Goal: Communication & Community: Answer question/provide support

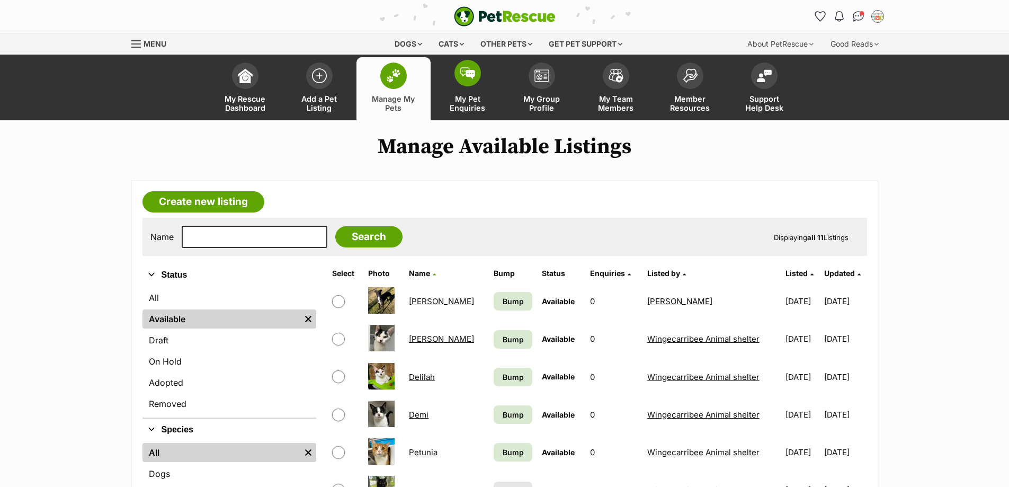
click at [472, 85] on span at bounding box center [467, 73] width 26 height 26
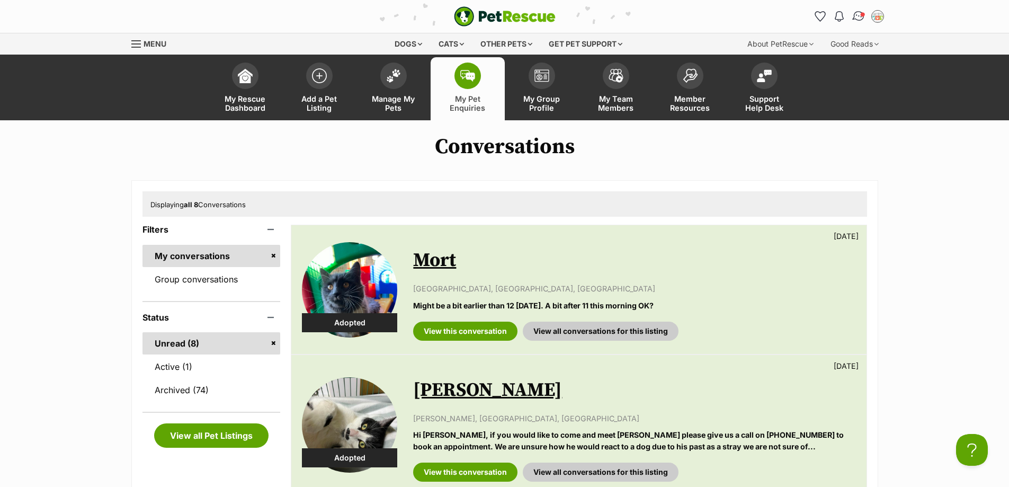
click at [861, 12] on img "Conversations" at bounding box center [858, 17] width 14 height 14
click at [856, 10] on img "Conversations" at bounding box center [858, 17] width 14 height 14
click at [207, 369] on link "Active (1)" at bounding box center [211, 366] width 138 height 22
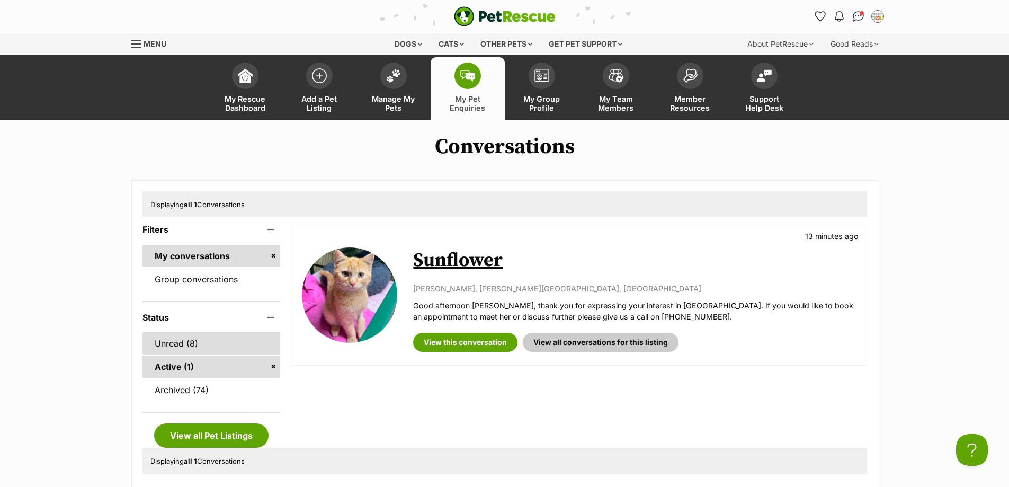
click at [193, 335] on link "Unread (8)" at bounding box center [211, 343] width 138 height 22
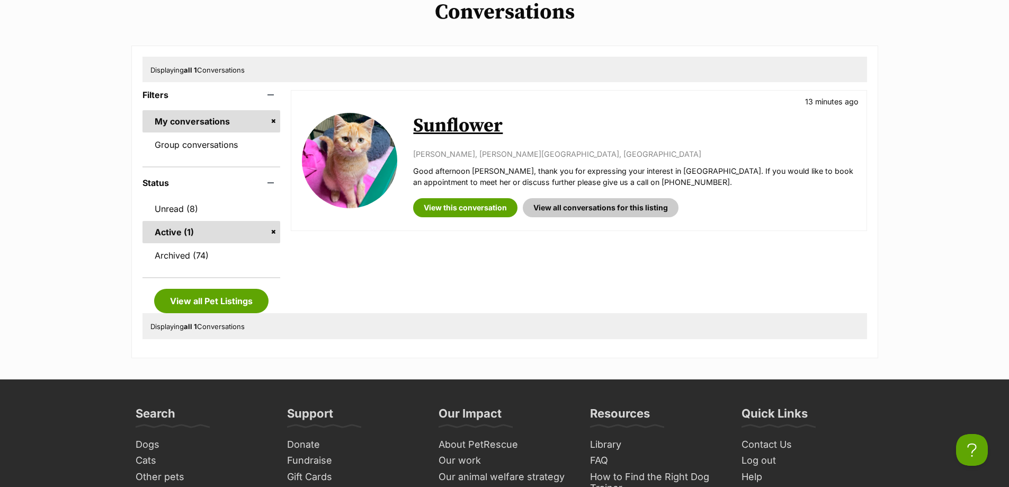
scroll to position [212, 0]
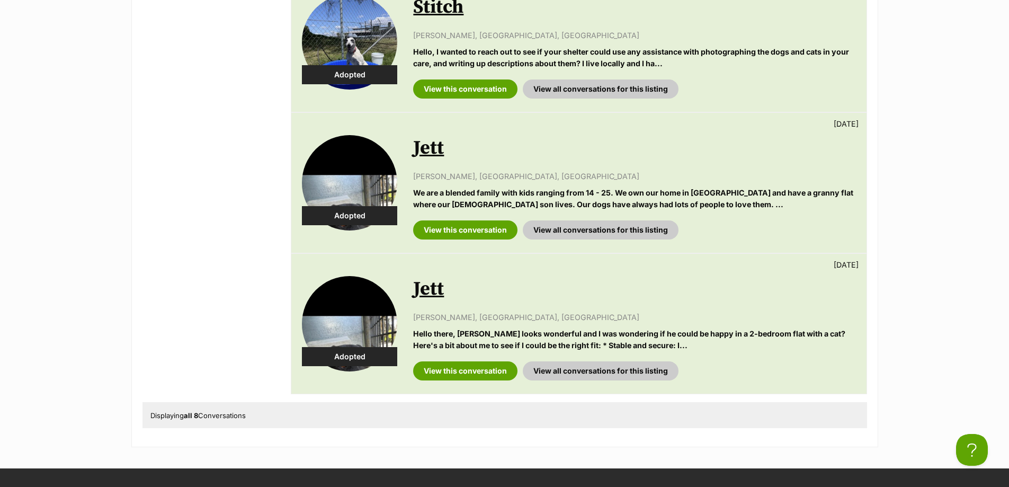
scroll to position [953, 0]
